Goal: Task Accomplishment & Management: Manage account settings

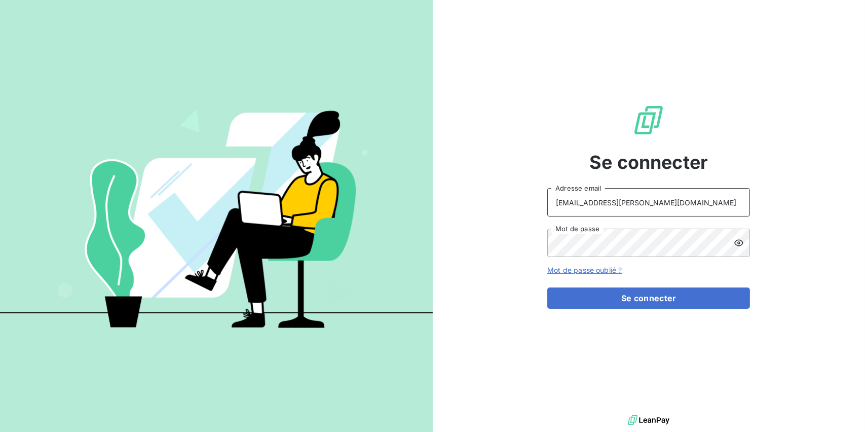
click at [631, 204] on input "[EMAIL_ADDRESS][PERSON_NAME][DOMAIN_NAME]" at bounding box center [648, 202] width 203 height 28
type input "[EMAIL_ADDRESS][PERSON_NAME][DOMAIN_NAME]"
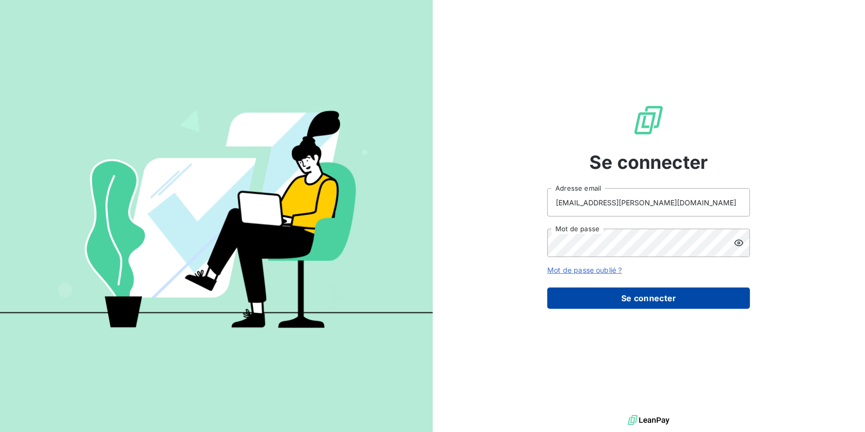
click at [592, 292] on button "Se connecter" at bounding box center [648, 297] width 203 height 21
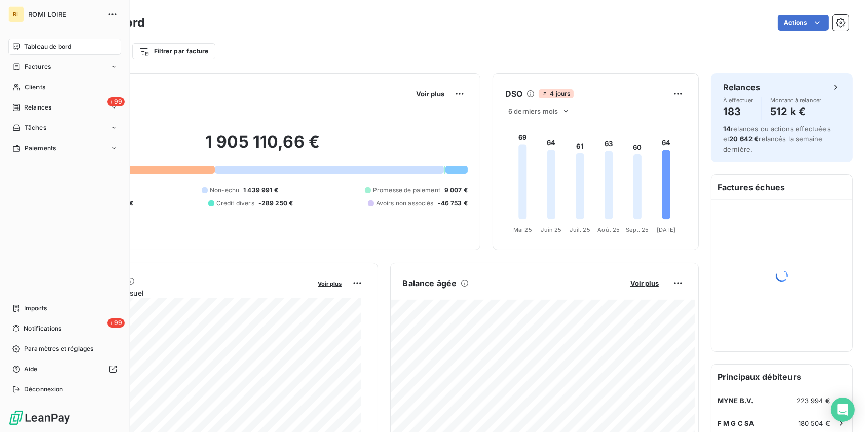
click at [53, 46] on span "Tableau de bord" at bounding box center [47, 46] width 47 height 9
click at [55, 46] on span "Tableau de bord" at bounding box center [47, 46] width 47 height 9
